Goal: Entertainment & Leisure: Consume media (video, audio)

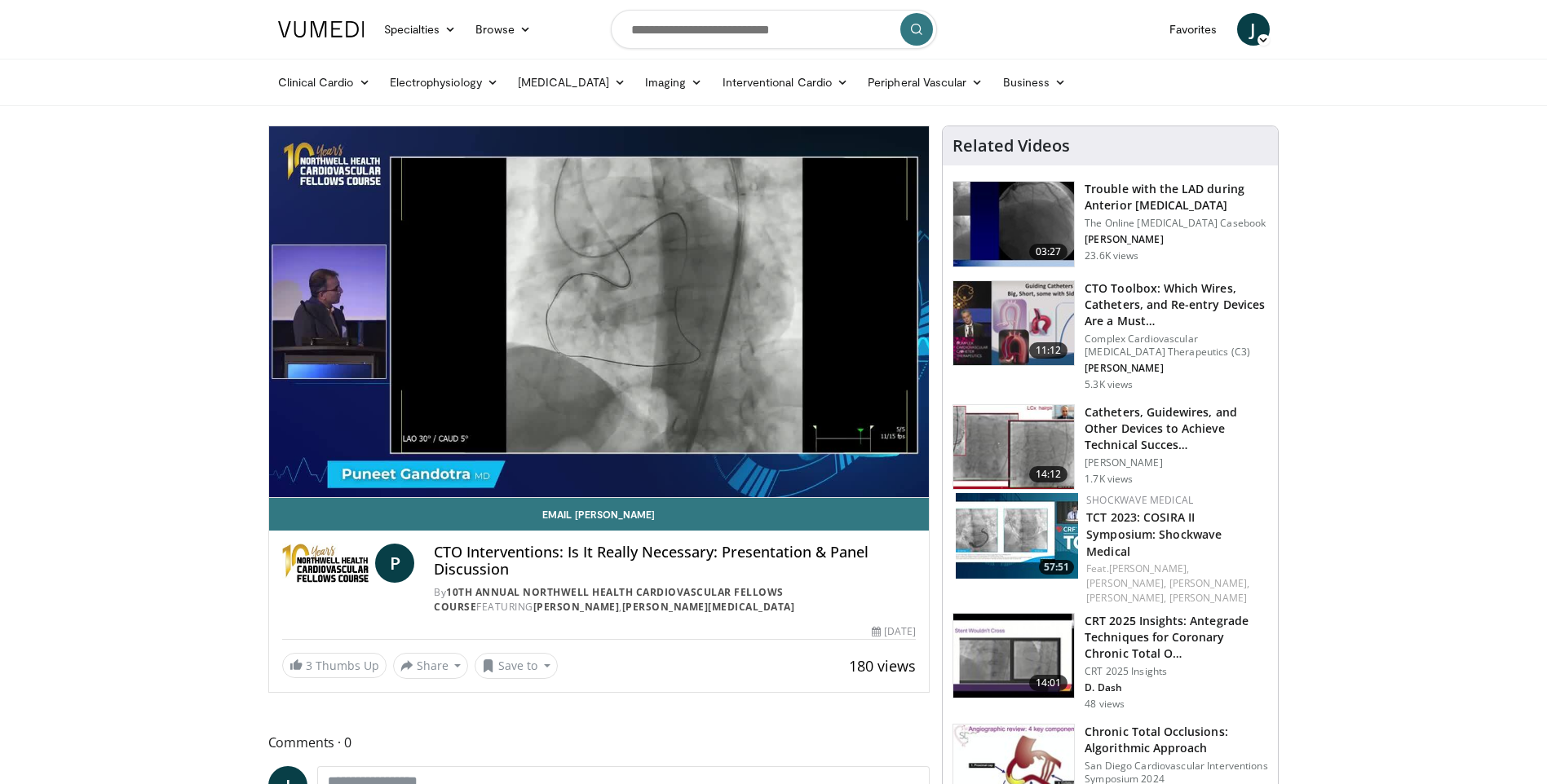
click at [782, 458] on div "10 seconds Tap to unmute" at bounding box center [599, 312] width 660 height 371
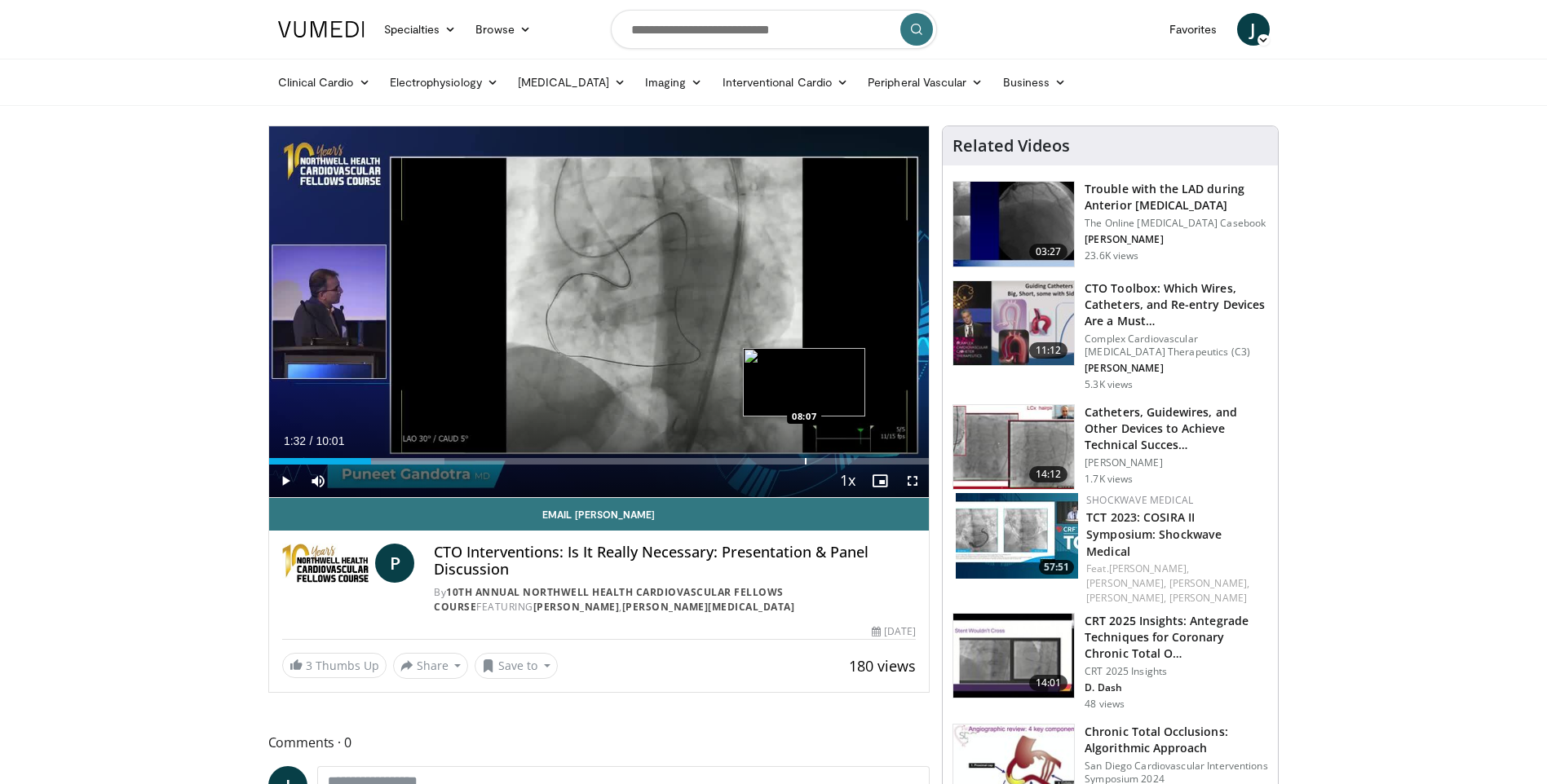
click at [805, 462] on div "Progress Bar" at bounding box center [805, 461] width 2 height 6
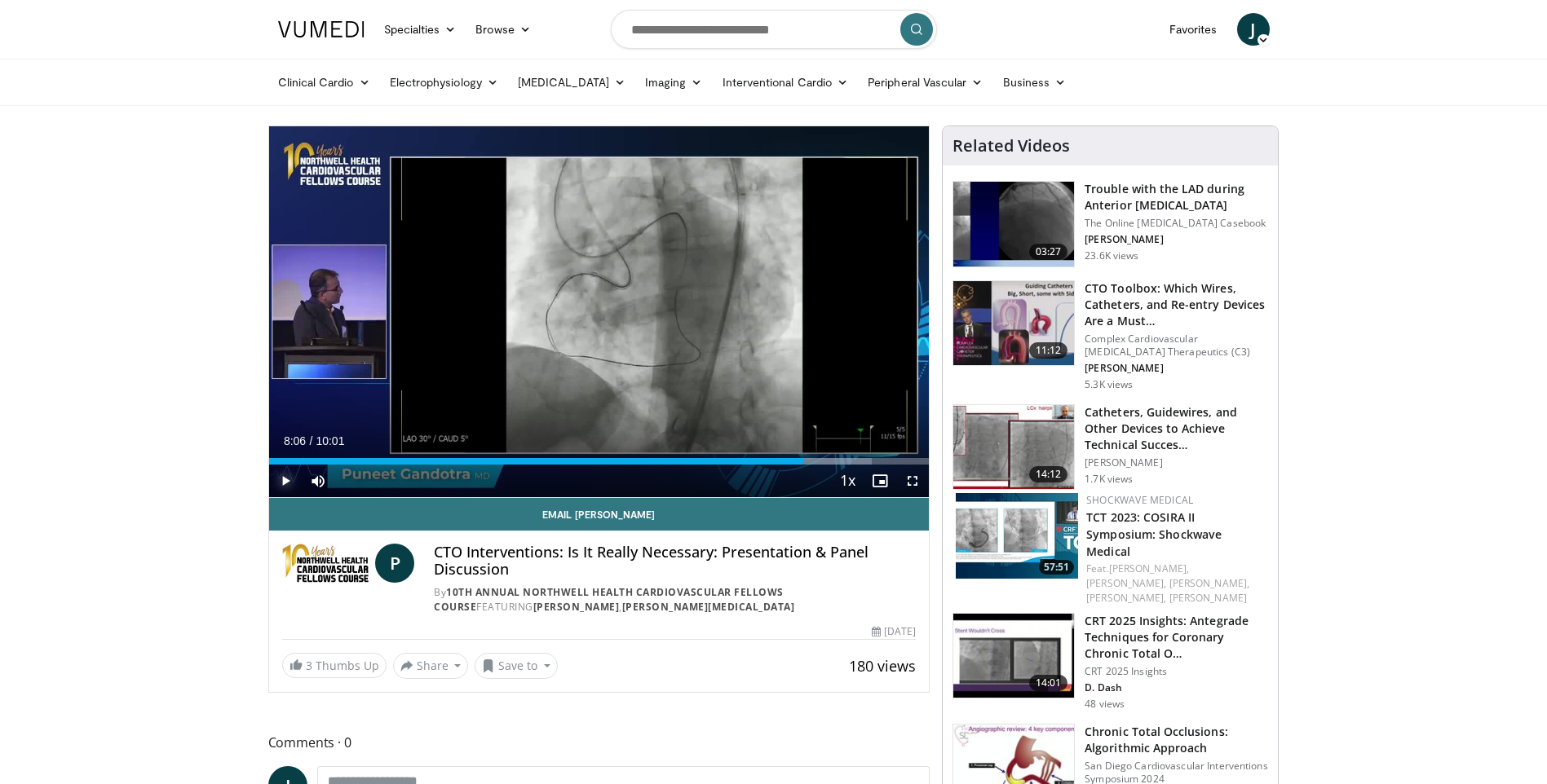
click at [283, 479] on span "Video Player" at bounding box center [285, 480] width 32 height 32
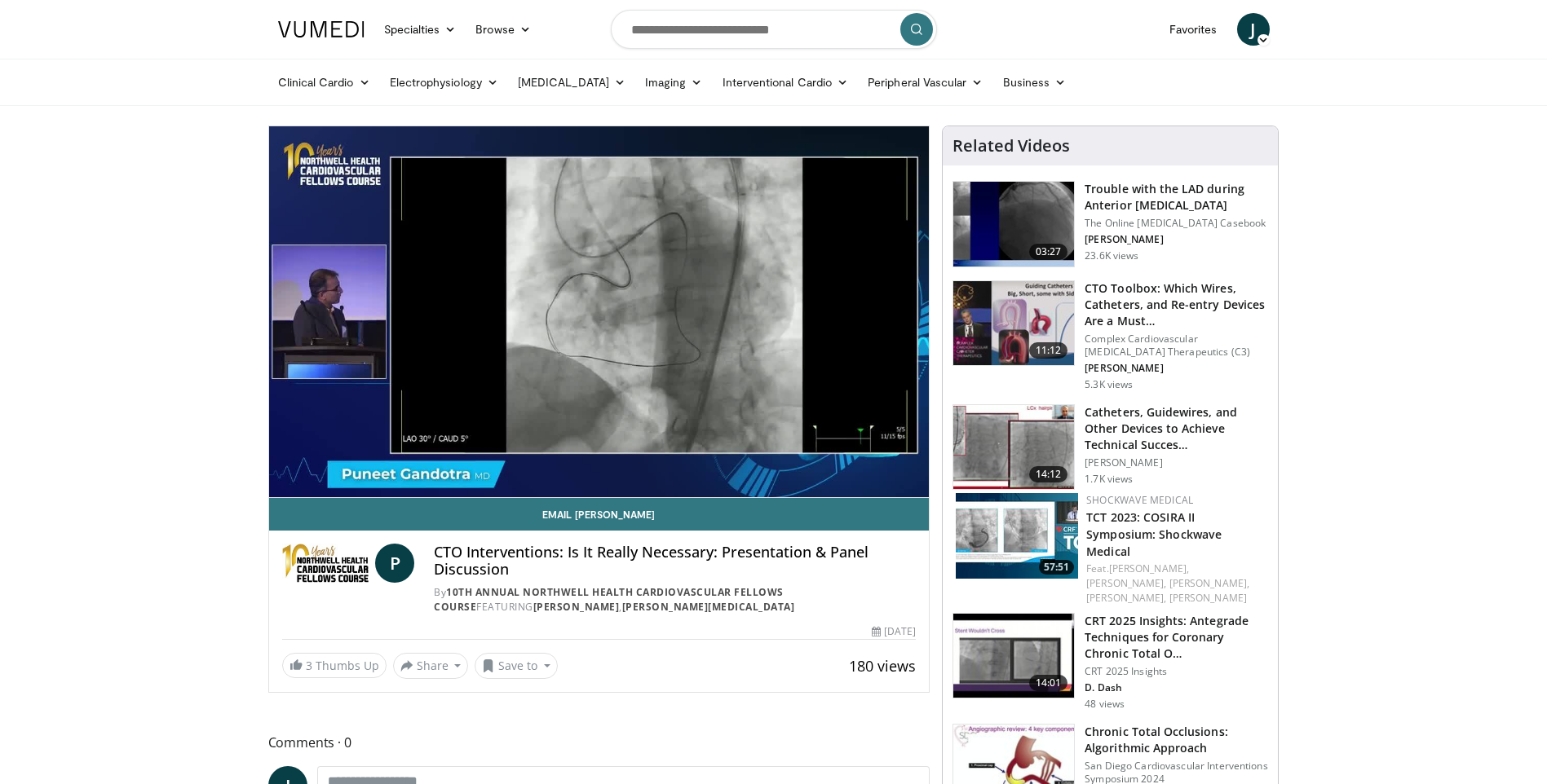
click at [860, 458] on div "10 seconds Tap to unmute" at bounding box center [599, 312] width 660 height 371
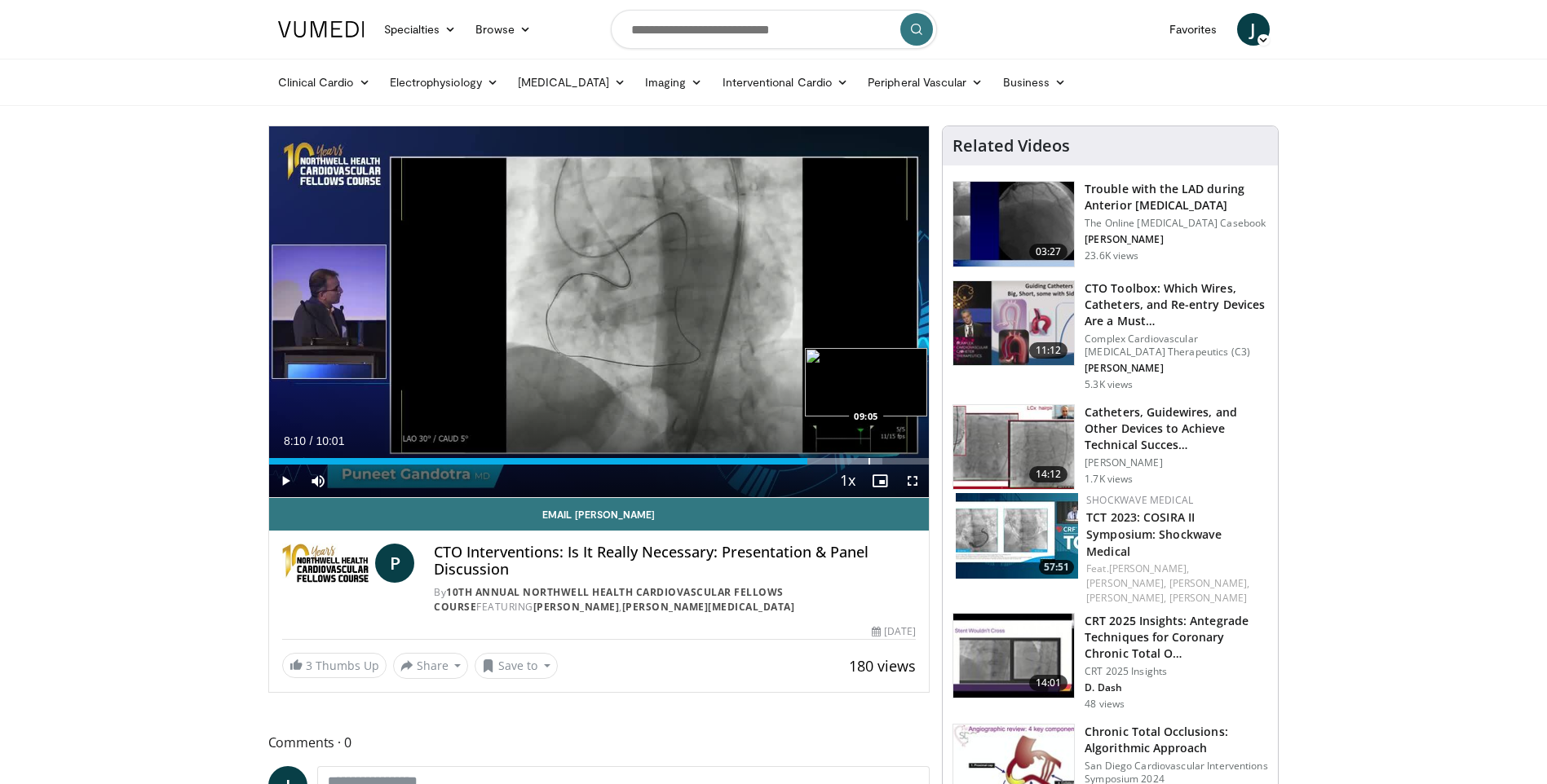
click at [868, 461] on div "Progress Bar" at bounding box center [869, 461] width 2 height 6
click at [888, 456] on div "Loaded : 96.31% 09:04 09:24" at bounding box center [599, 457] width 660 height 16
click at [279, 476] on span "Video Player" at bounding box center [285, 480] width 32 height 32
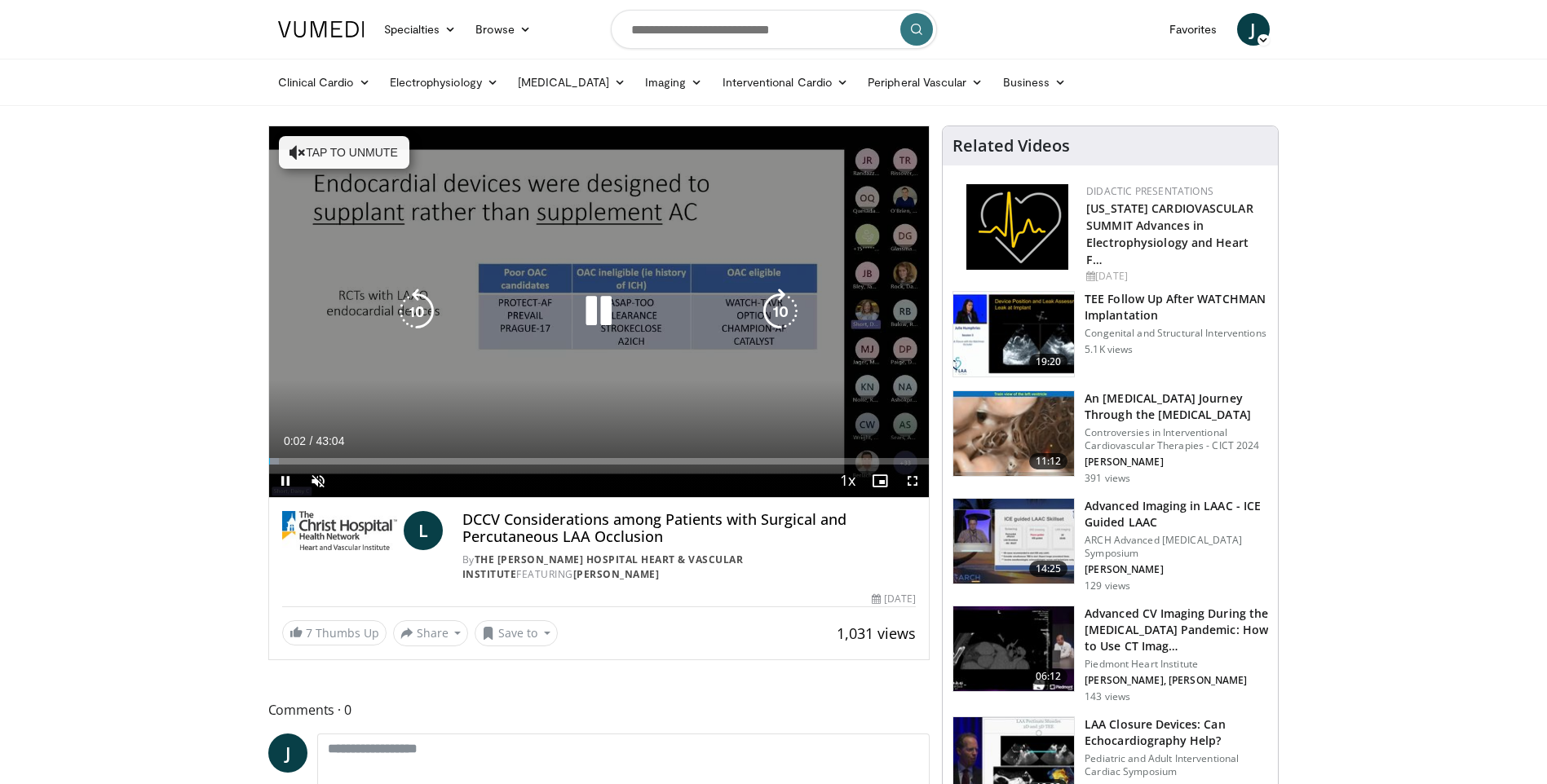
click at [596, 300] on icon "Video Player" at bounding box center [598, 311] width 45 height 45
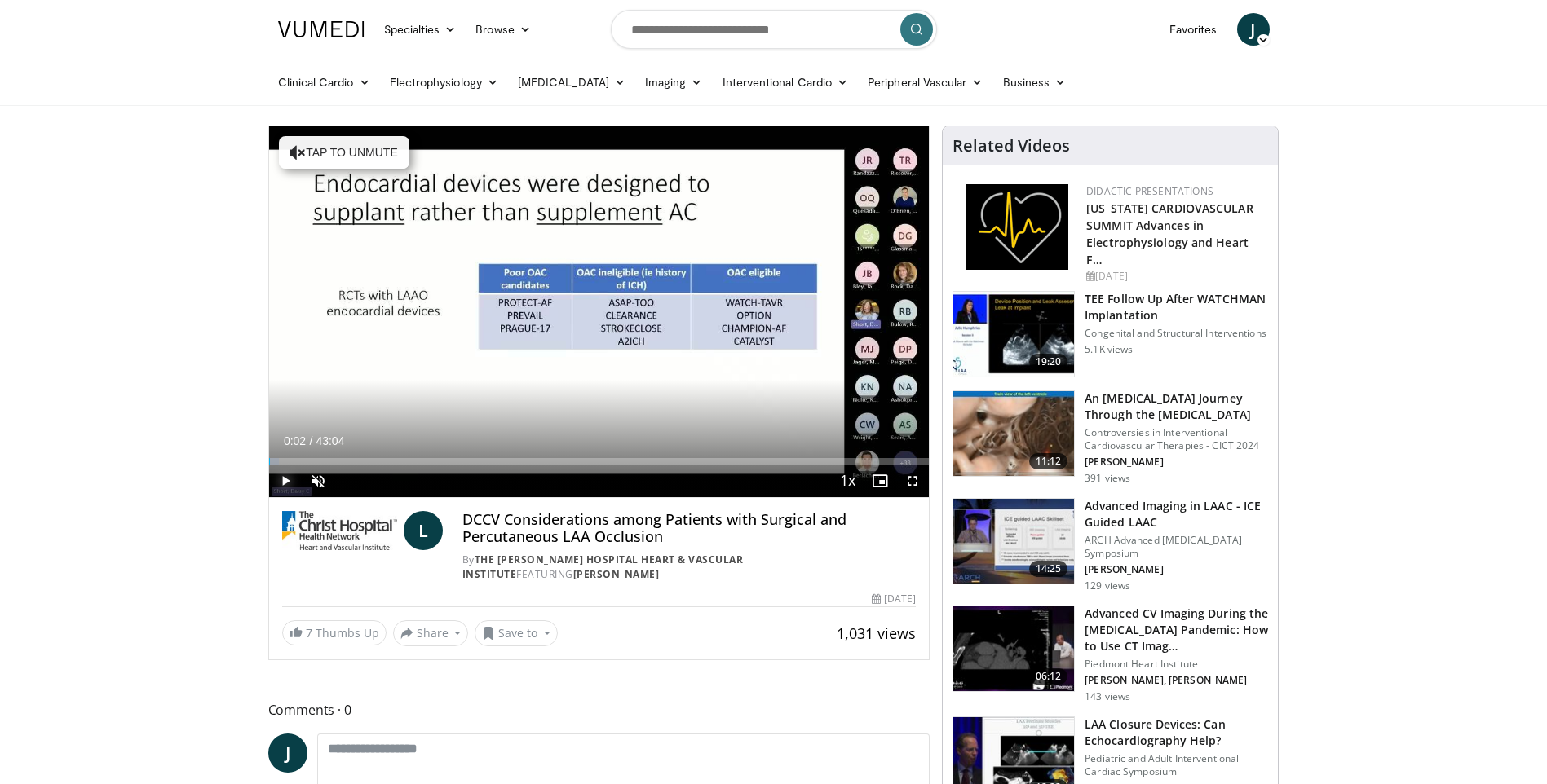
click at [287, 475] on span "Video Player" at bounding box center [285, 480] width 32 height 32
click at [315, 480] on span "Video Player" at bounding box center [317, 480] width 32 height 32
click at [283, 480] on span "Video Player" at bounding box center [285, 480] width 32 height 32
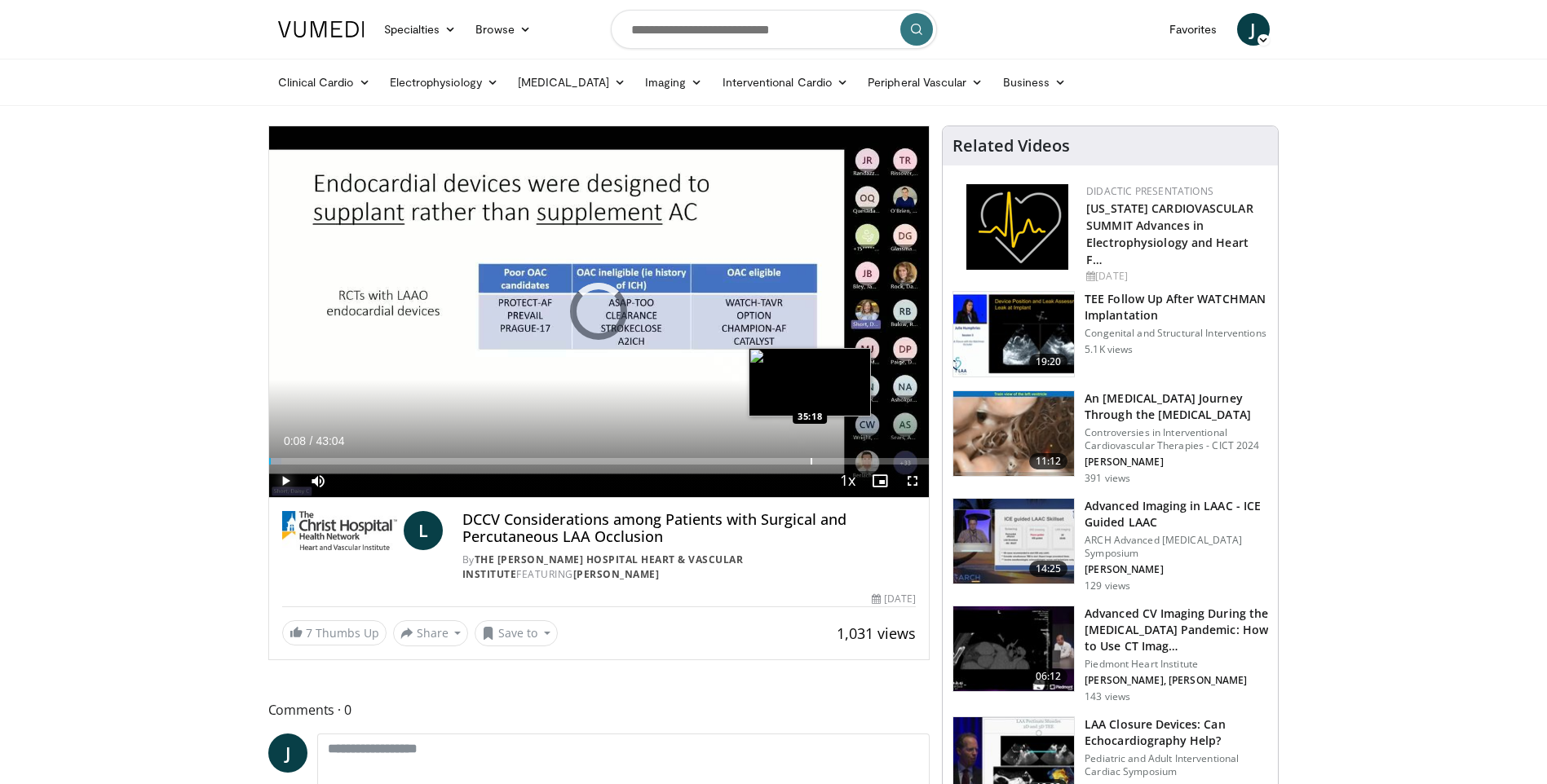
click at [810, 449] on div "Loaded : 1.92% 00:08 35:18" at bounding box center [599, 457] width 660 height 16
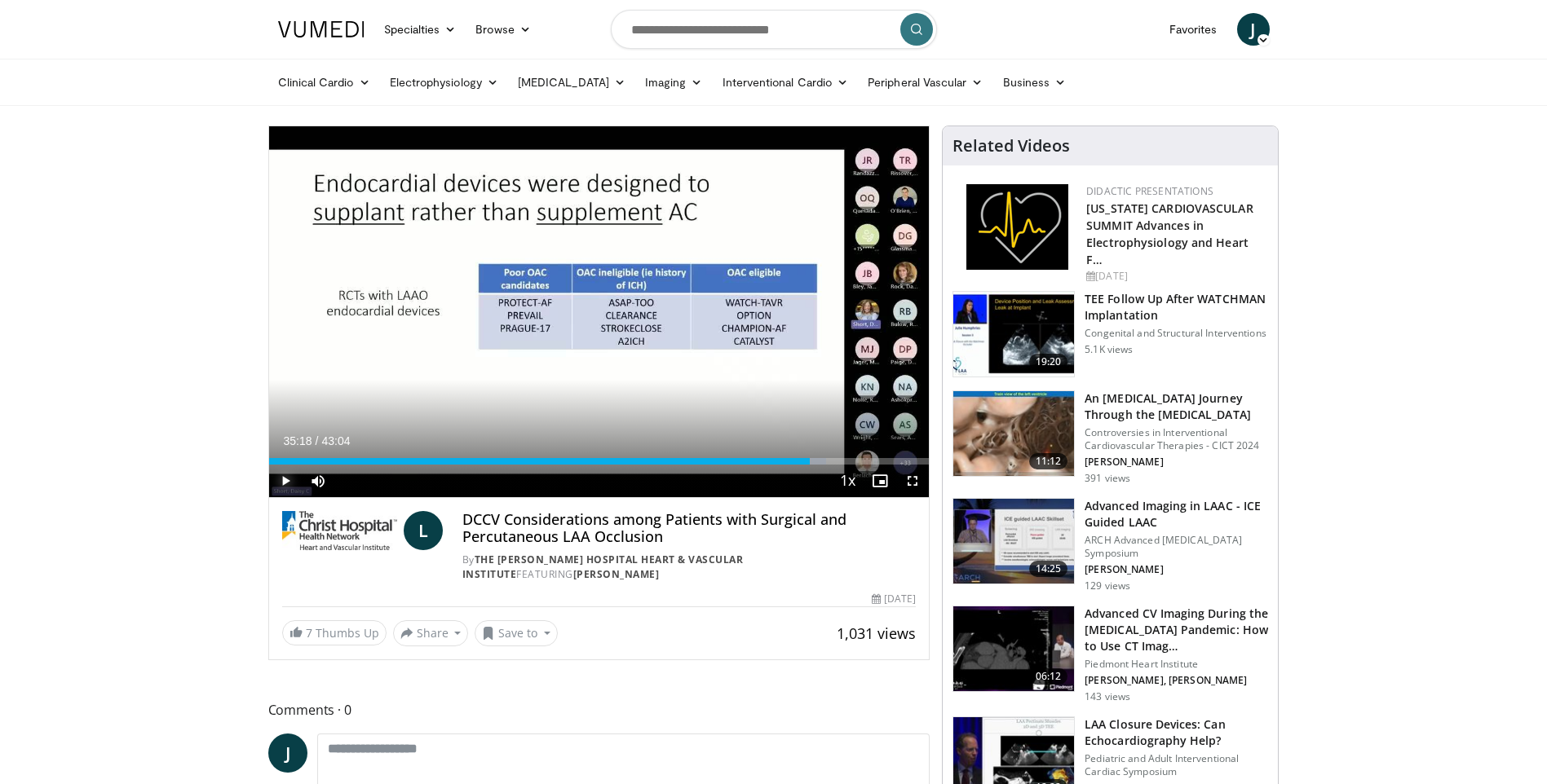
click at [280, 478] on span "Video Player" at bounding box center [285, 480] width 32 height 32
click at [883, 461] on div "Progress Bar" at bounding box center [884, 461] width 2 height 6
click at [863, 459] on div "40:00" at bounding box center [567, 461] width 596 height 6
